Goal: Check status

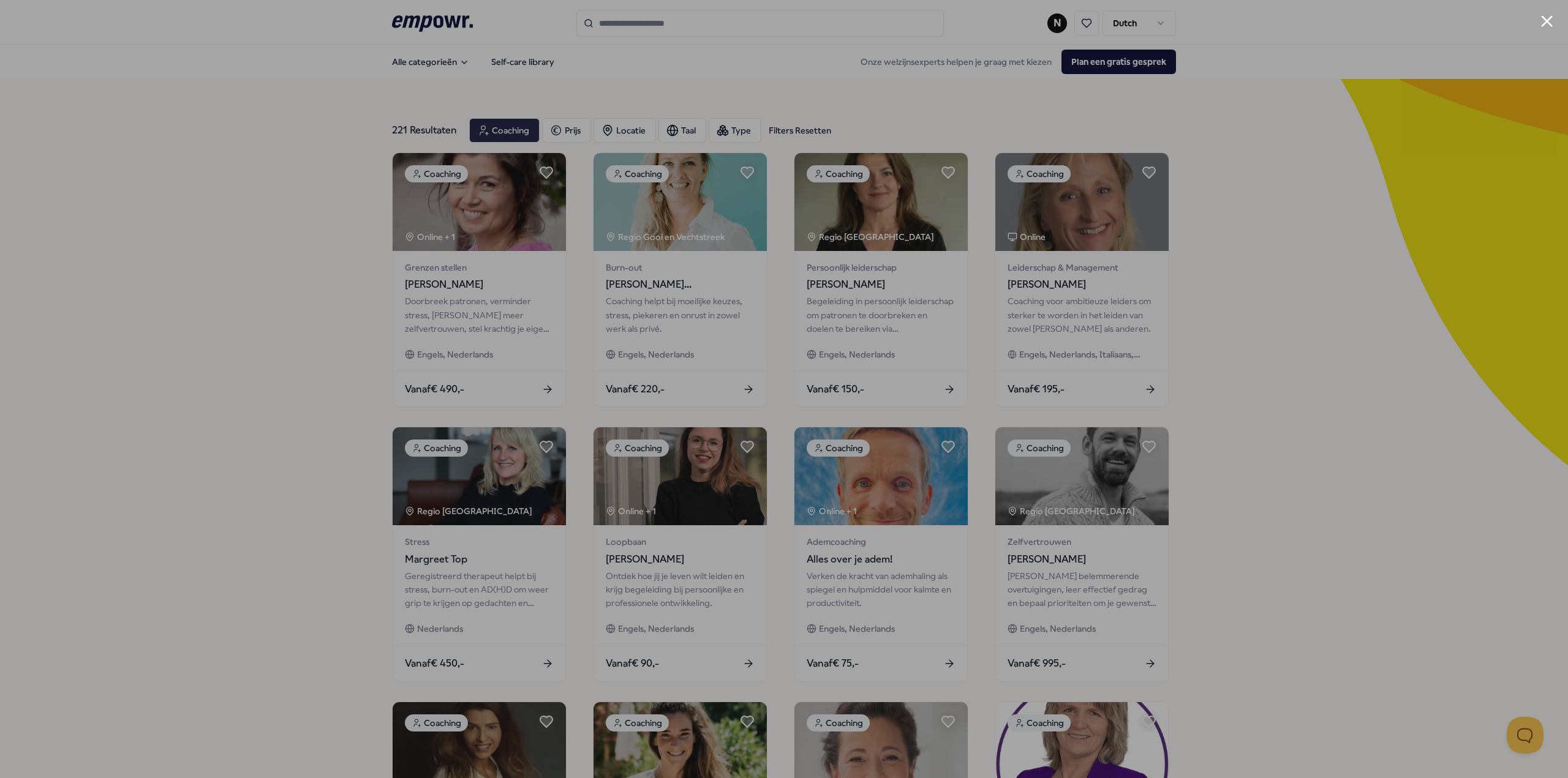
click at [989, 97] on div at bounding box center [784, 389] width 1568 height 778
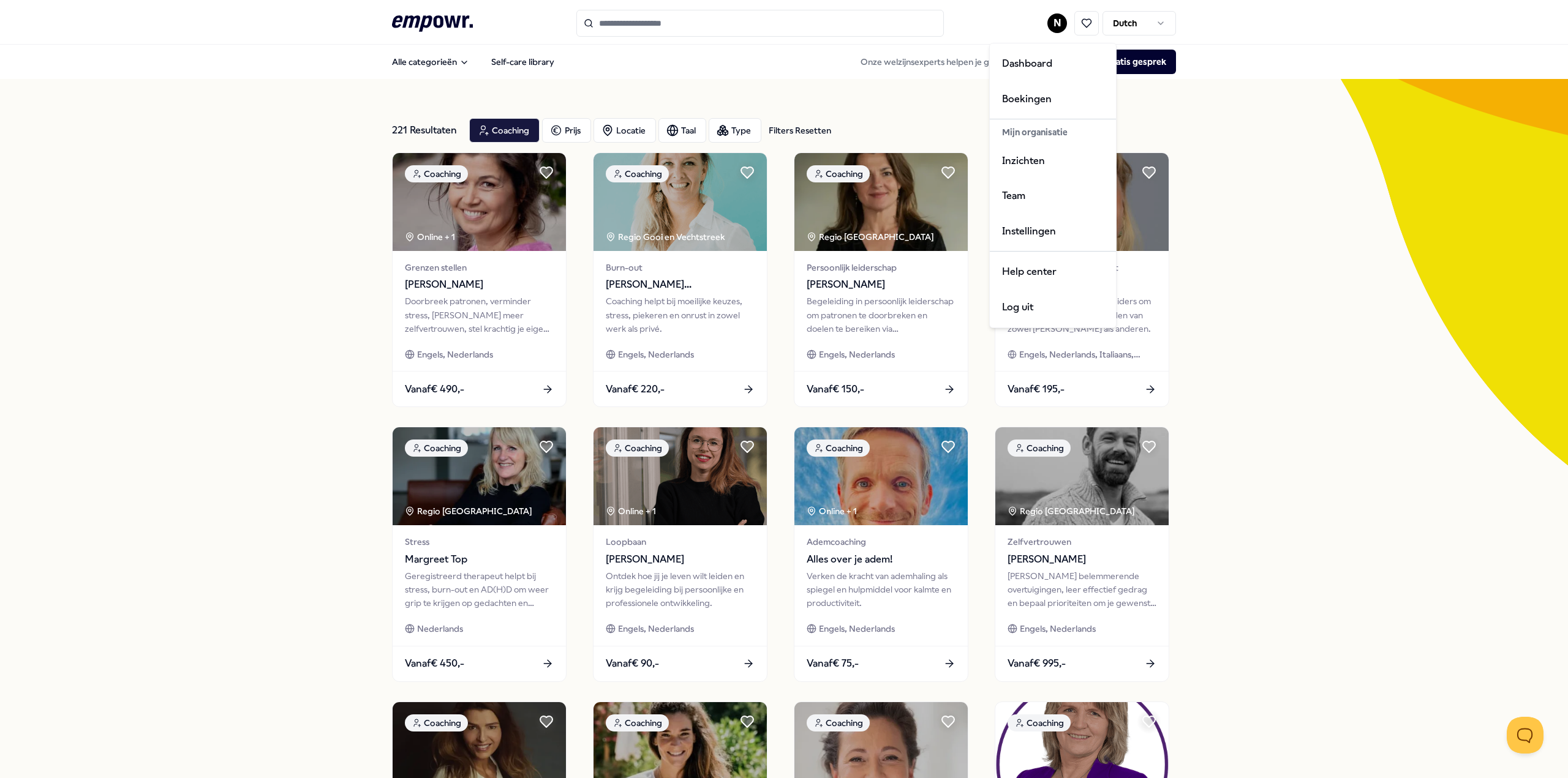
click at [1053, 25] on html ".empowr-logo_svg__cls-1{fill:#03032f} N Dutch Alle categorieën Self-care librar…" at bounding box center [784, 389] width 1568 height 778
click at [1046, 59] on div "Dashboard" at bounding box center [1053, 63] width 121 height 36
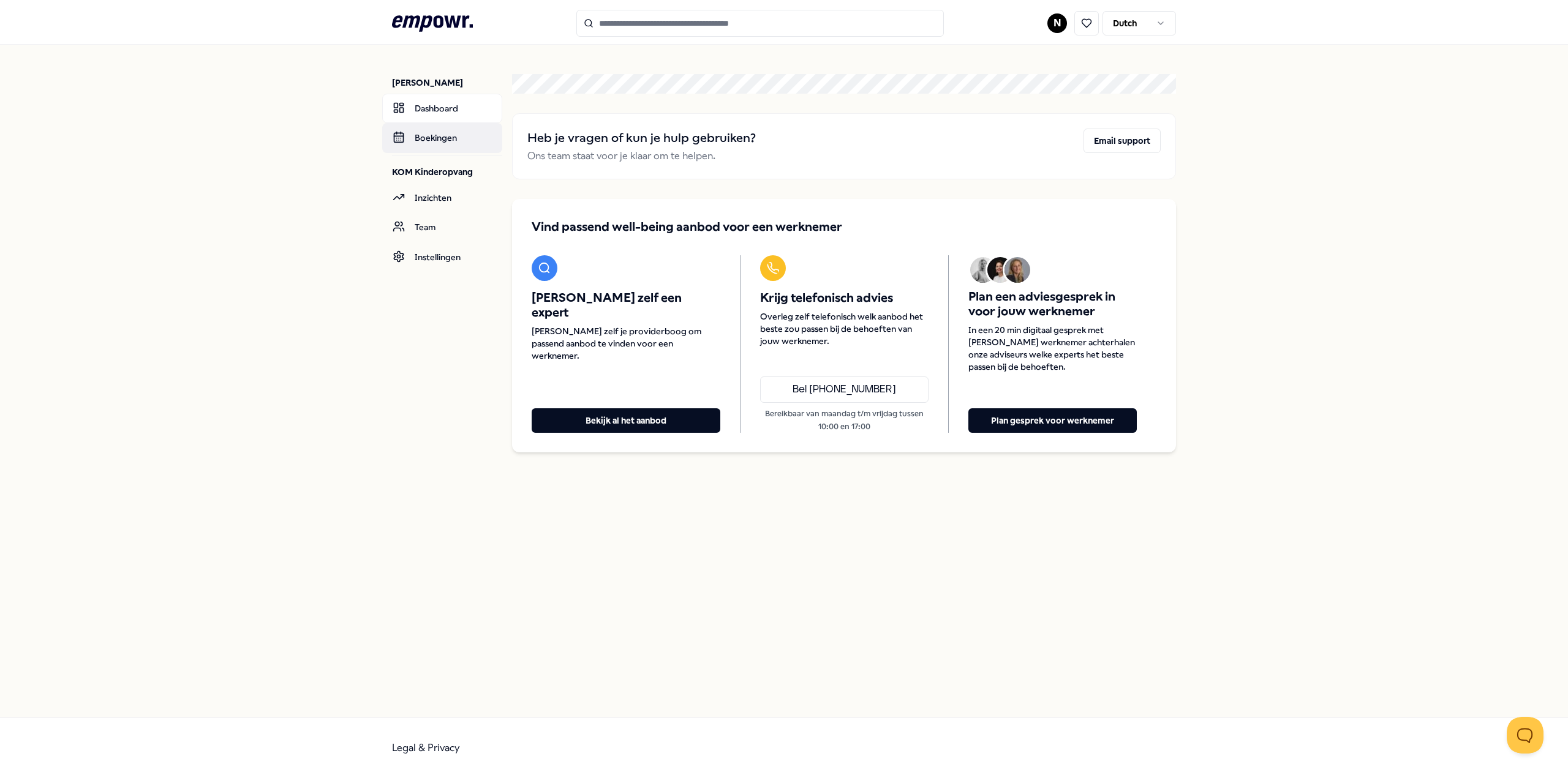
click at [425, 140] on link "Boekingen" at bounding box center [442, 138] width 120 height 30
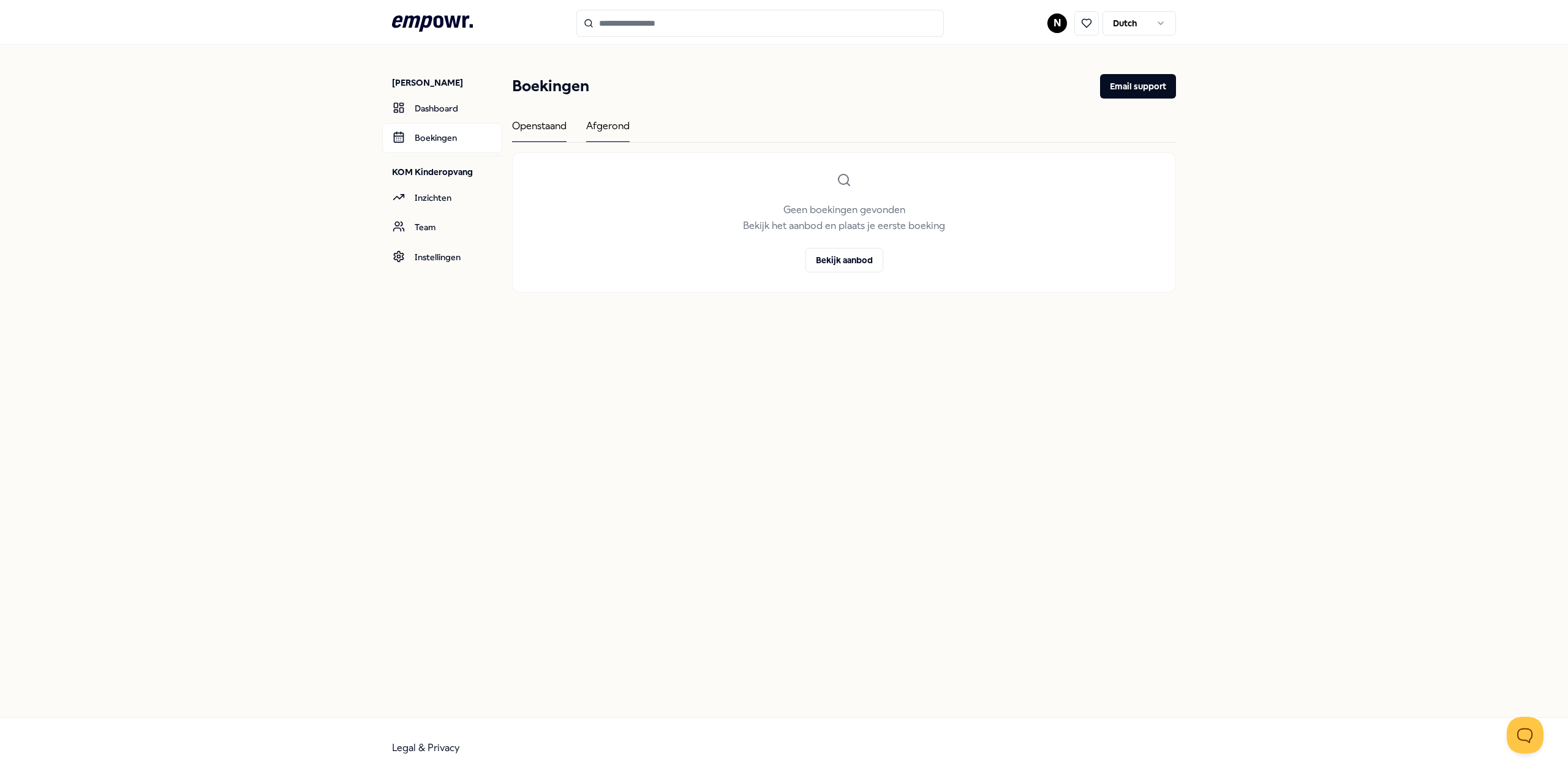
click at [620, 124] on div "Afgerond" at bounding box center [608, 130] width 44 height 24
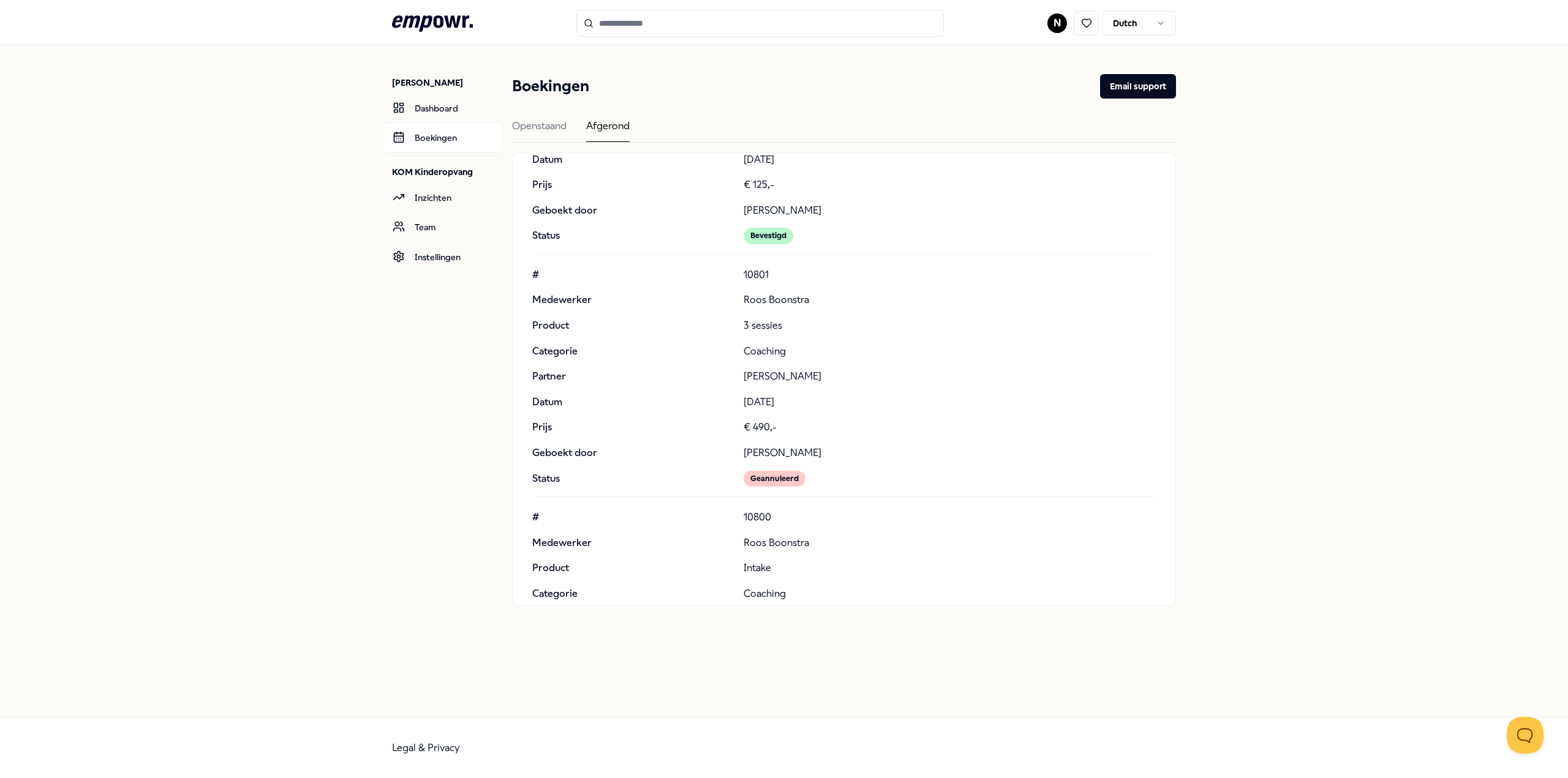
scroll to position [179, 0]
